Goal: Navigation & Orientation: Find specific page/section

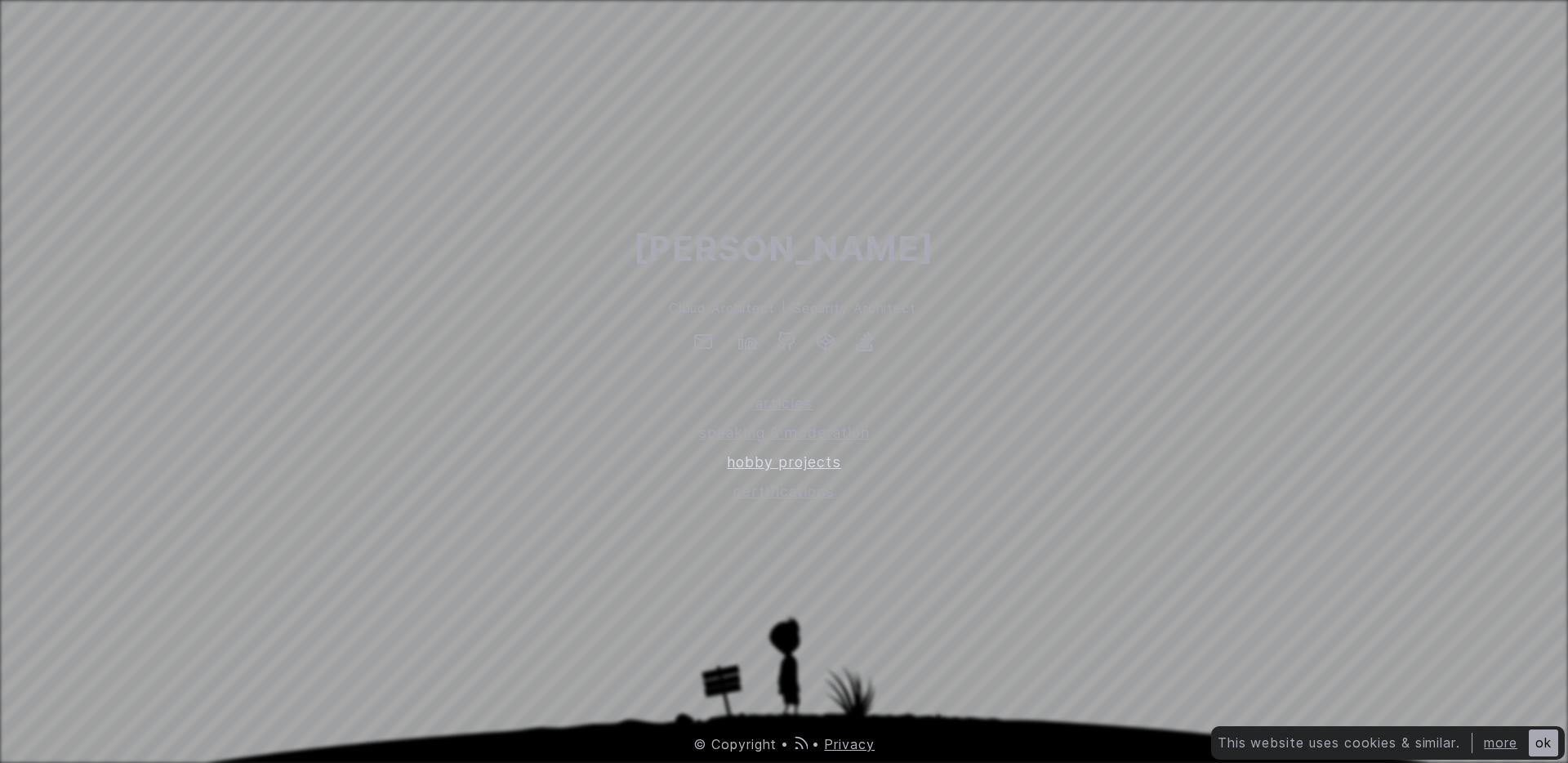
click at [825, 460] on link "hobby projects" at bounding box center [784, 461] width 1568 height 22
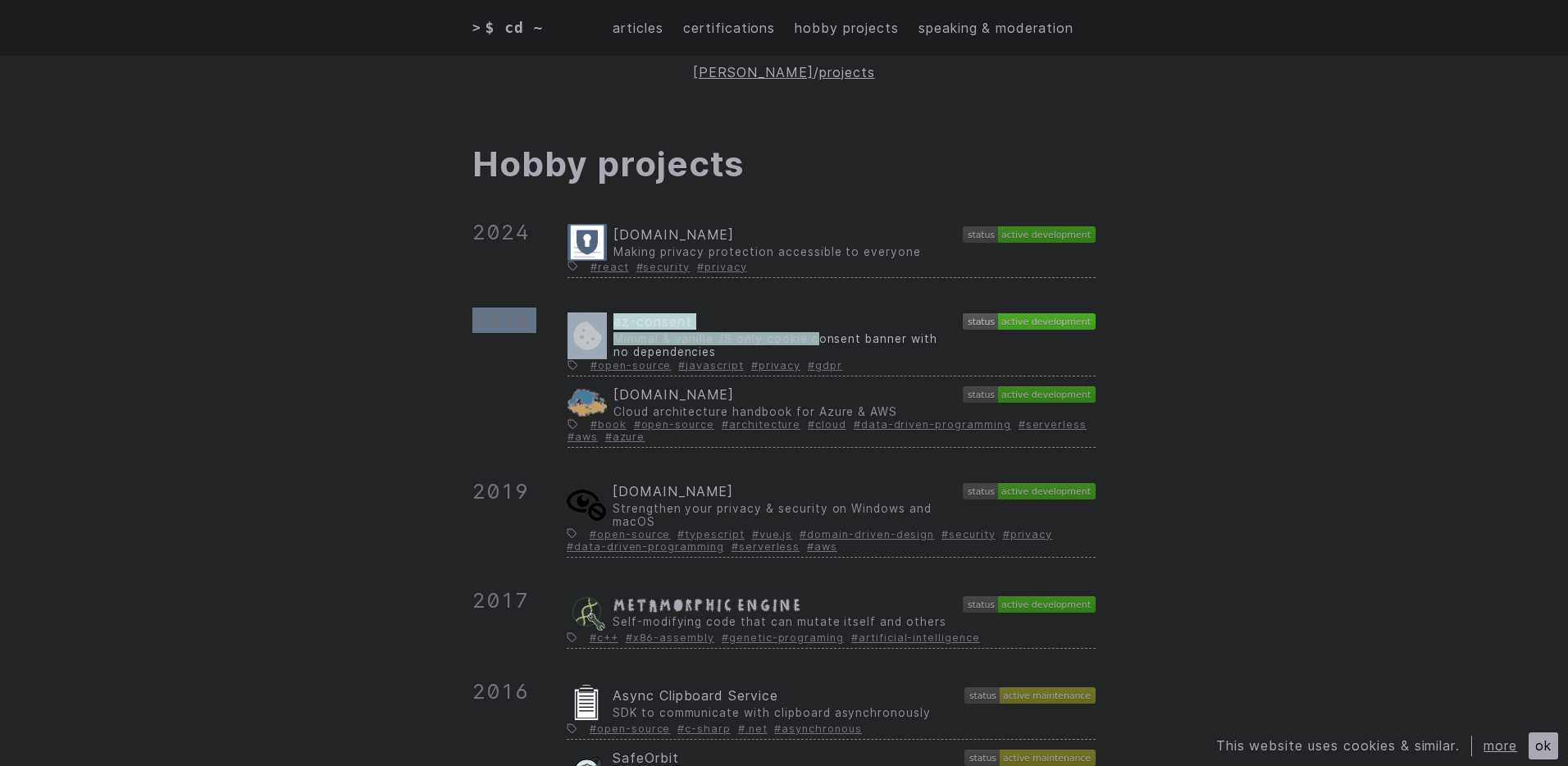
drag, startPoint x: 526, startPoint y: 321, endPoint x: 882, endPoint y: 346, distance: 356.9
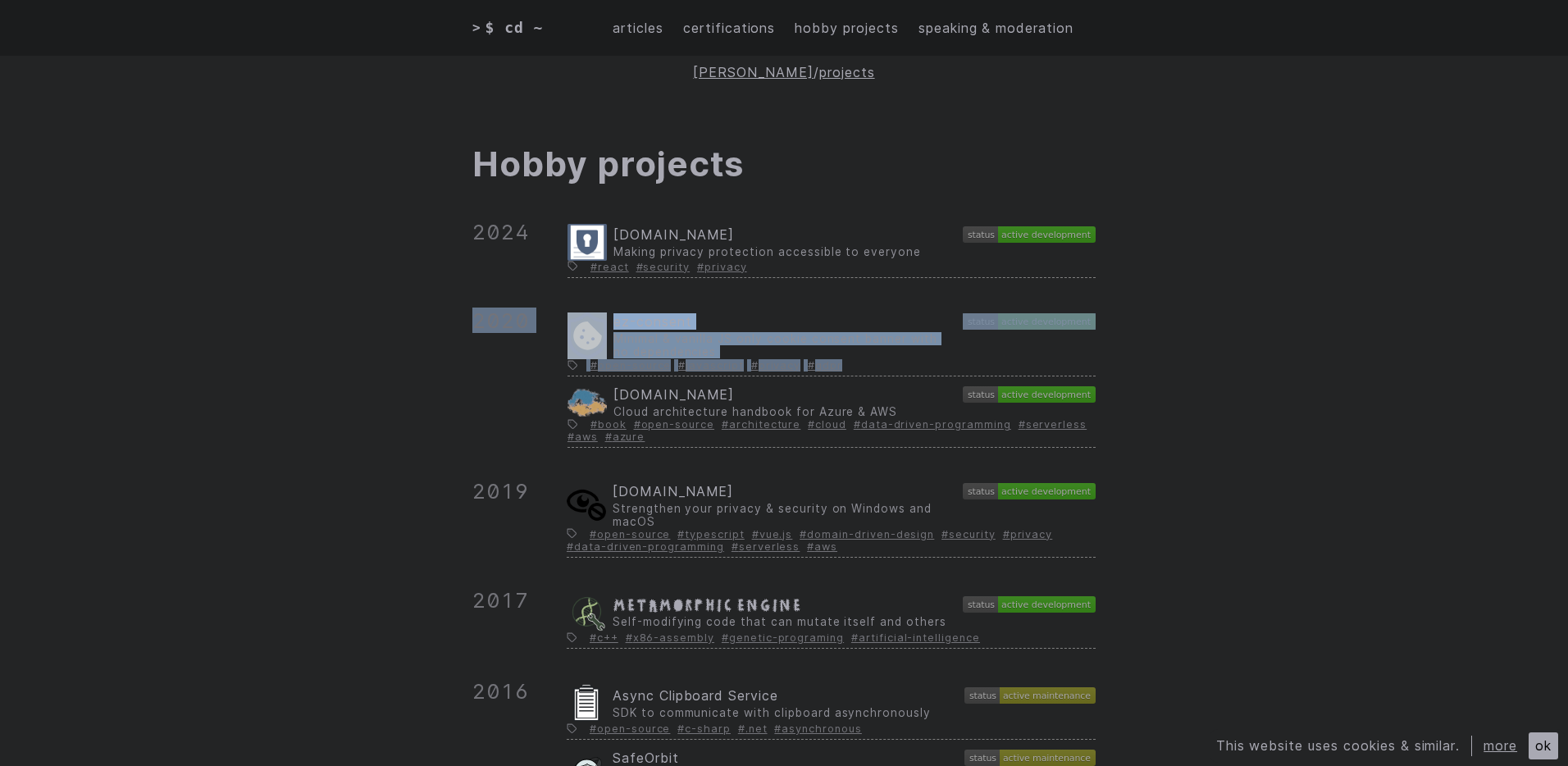
drag, startPoint x: 1215, startPoint y: 367, endPoint x: 1199, endPoint y: 274, distance: 94.4
